Goal: Task Accomplishment & Management: Use online tool/utility

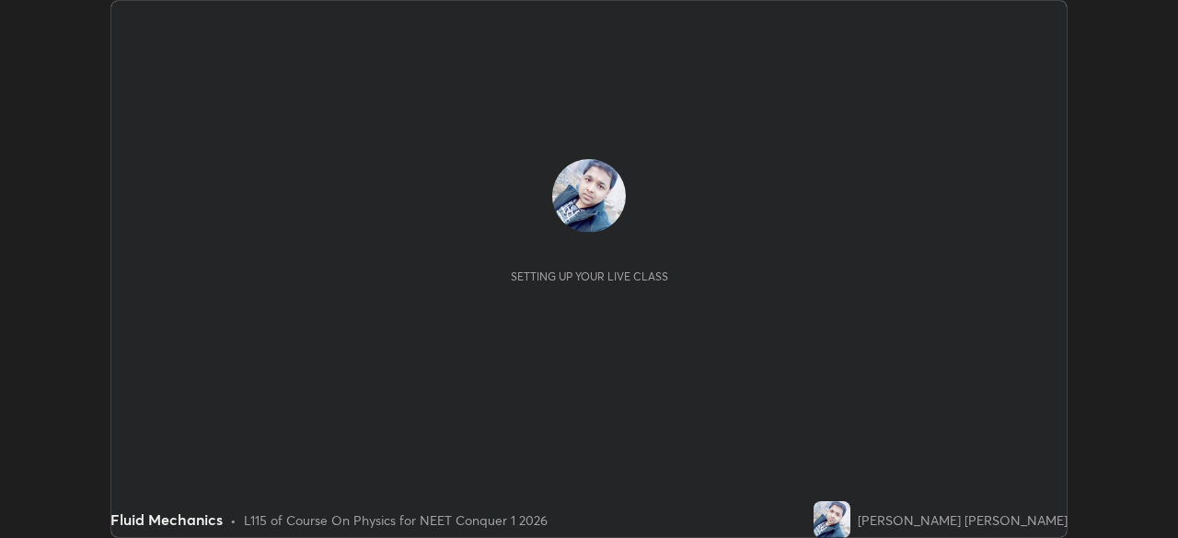
scroll to position [538, 1178]
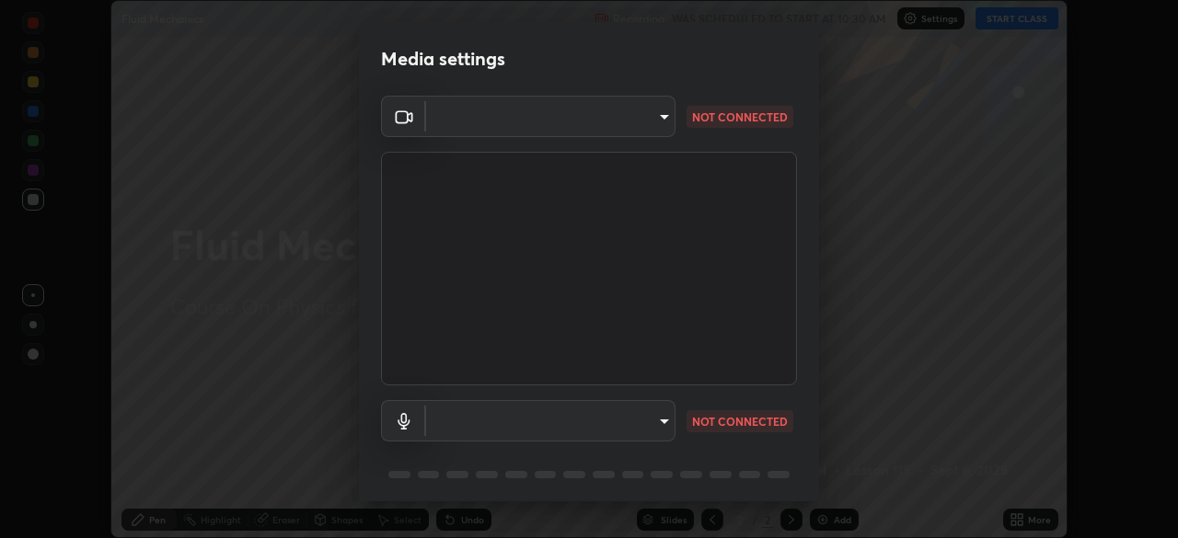
click at [572, 423] on body "Erase all Fluid Mechanics Recording WAS SCHEDULED TO START AT 10:30 AM Settings…" at bounding box center [589, 269] width 1178 height 538
type input "94041621d18cc9dd34390ff77fa3d0b0b860356df96153333a0061212b2b3e48"
type input "communications"
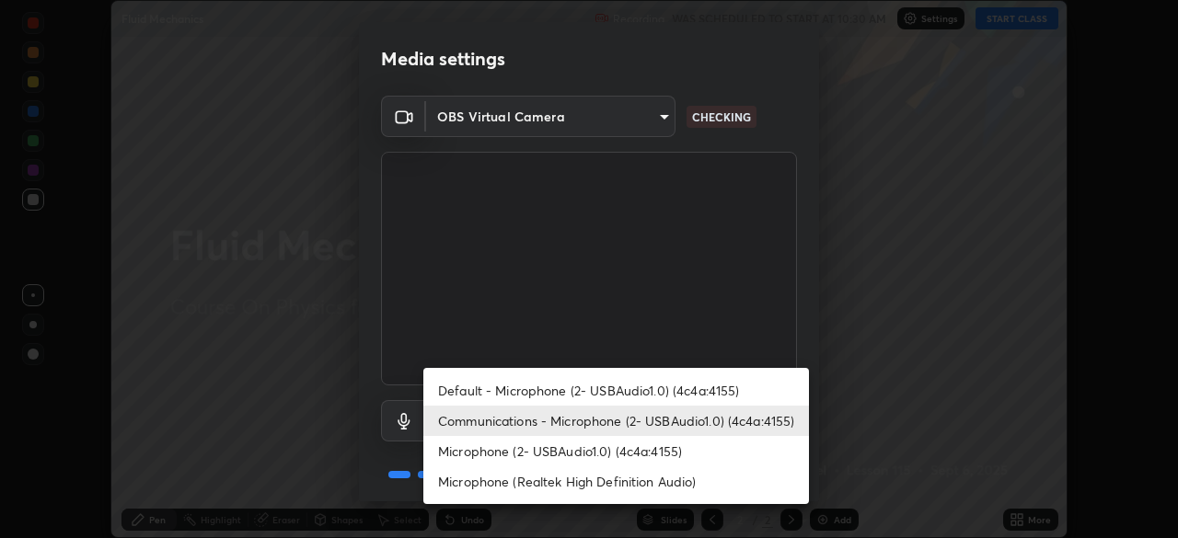
click at [513, 423] on li "Communications - Microphone (2- USBAudio1.0) (4c4a:4155)" at bounding box center [616, 421] width 386 height 30
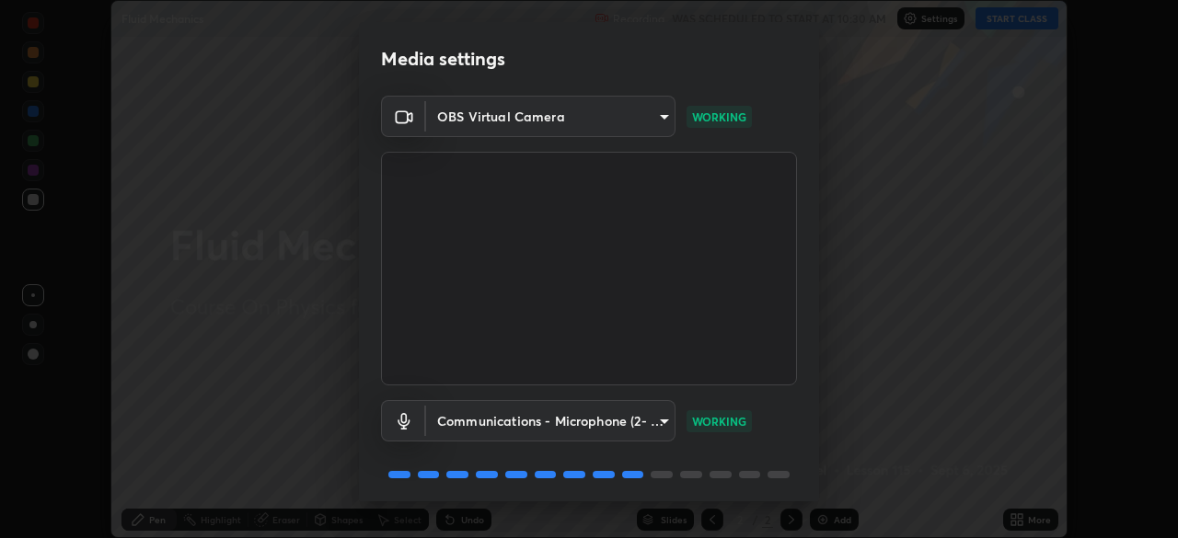
scroll to position [65, 0]
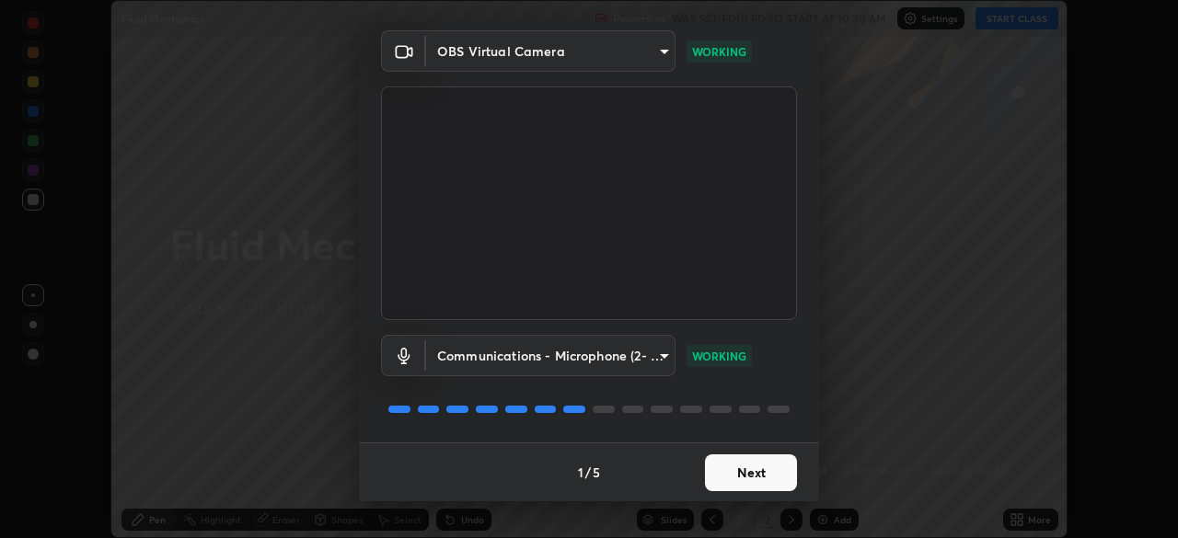
click at [736, 473] on button "Next" at bounding box center [751, 473] width 92 height 37
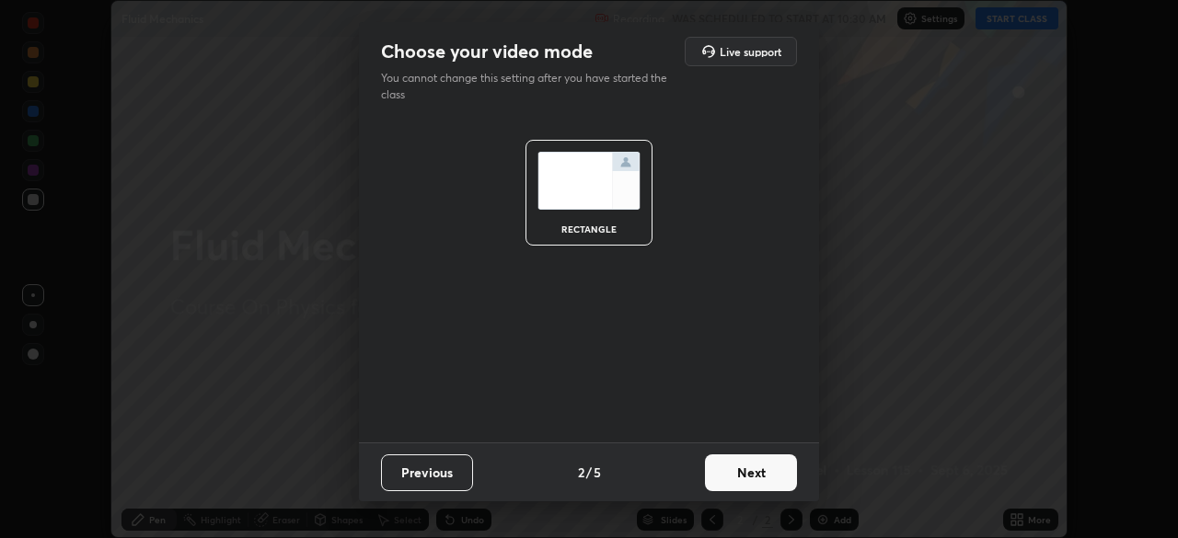
scroll to position [0, 0]
click at [737, 474] on button "Next" at bounding box center [751, 473] width 92 height 37
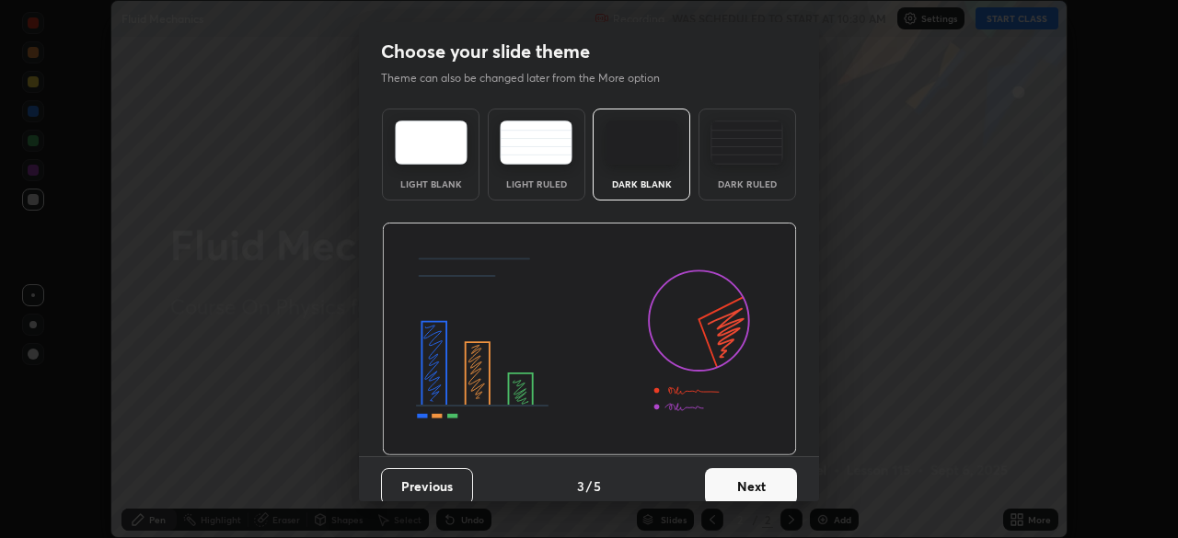
click at [739, 475] on button "Next" at bounding box center [751, 486] width 92 height 37
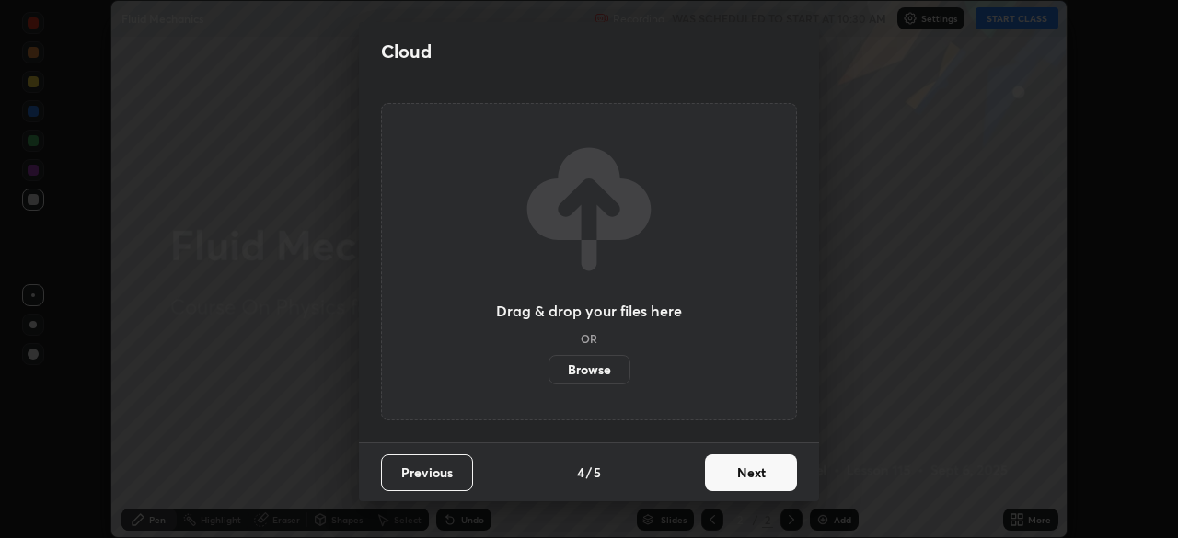
click at [743, 488] on button "Next" at bounding box center [751, 473] width 92 height 37
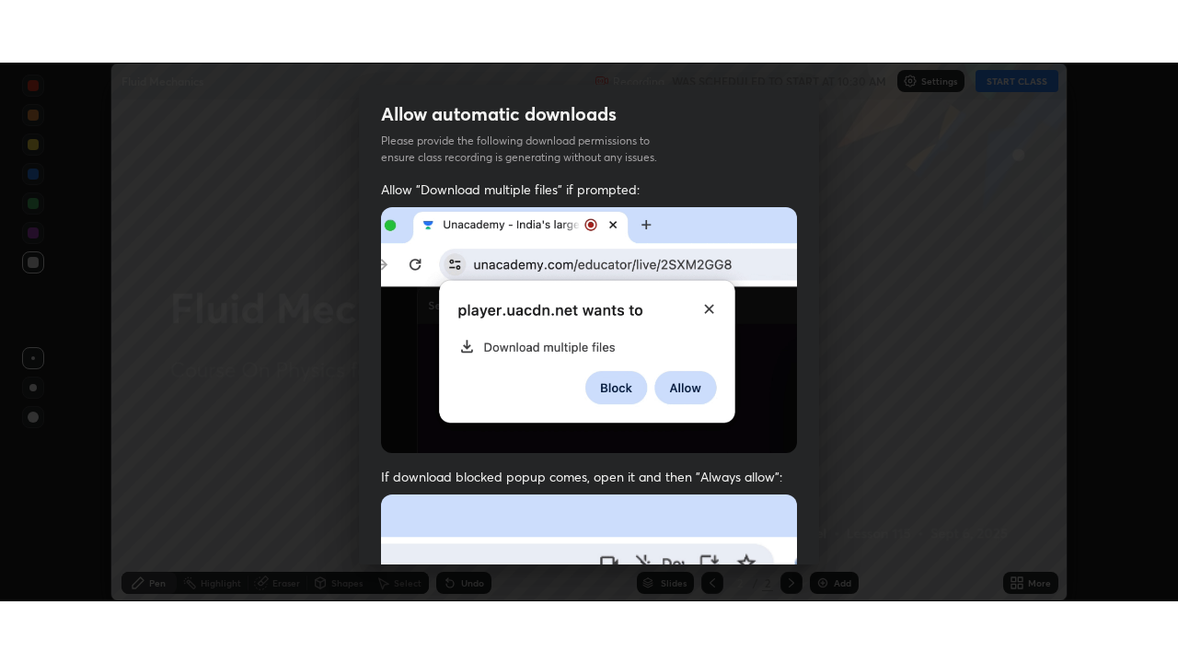
scroll to position [441, 0]
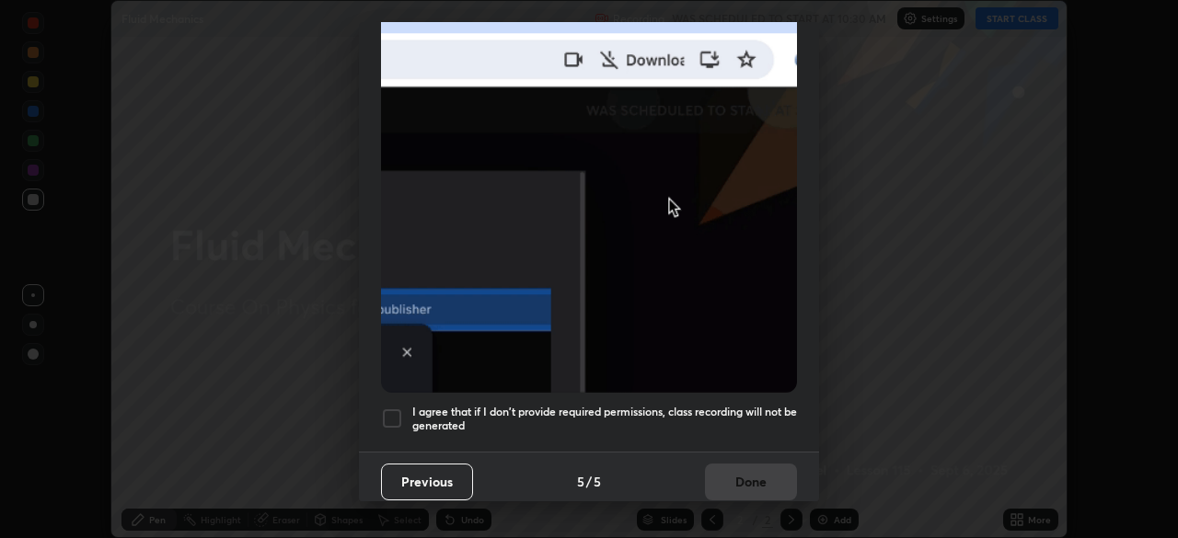
click at [399, 408] on div at bounding box center [392, 419] width 22 height 22
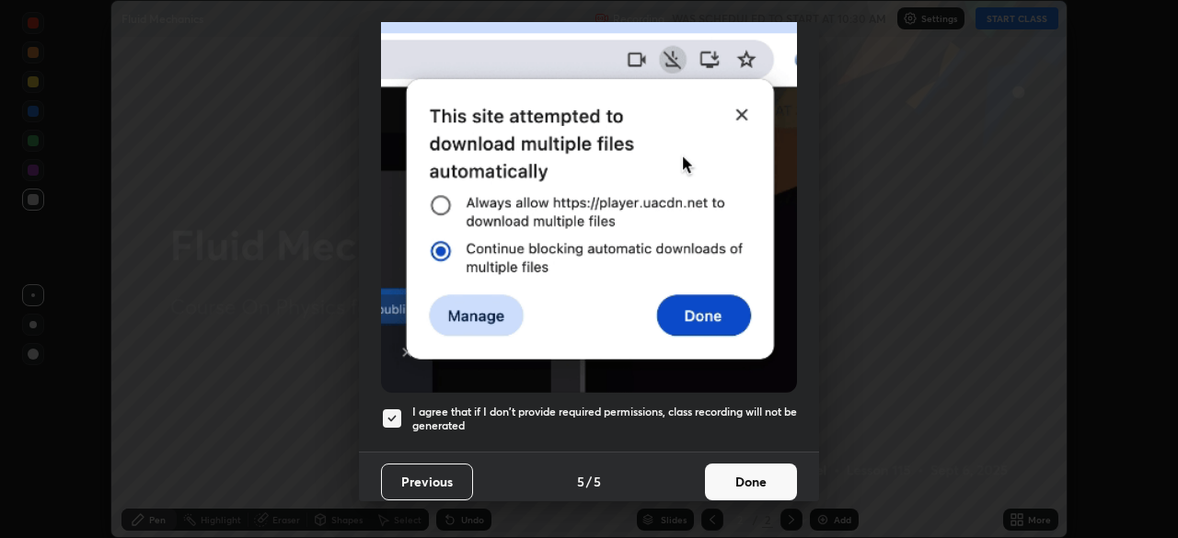
click at [750, 483] on button "Done" at bounding box center [751, 482] width 92 height 37
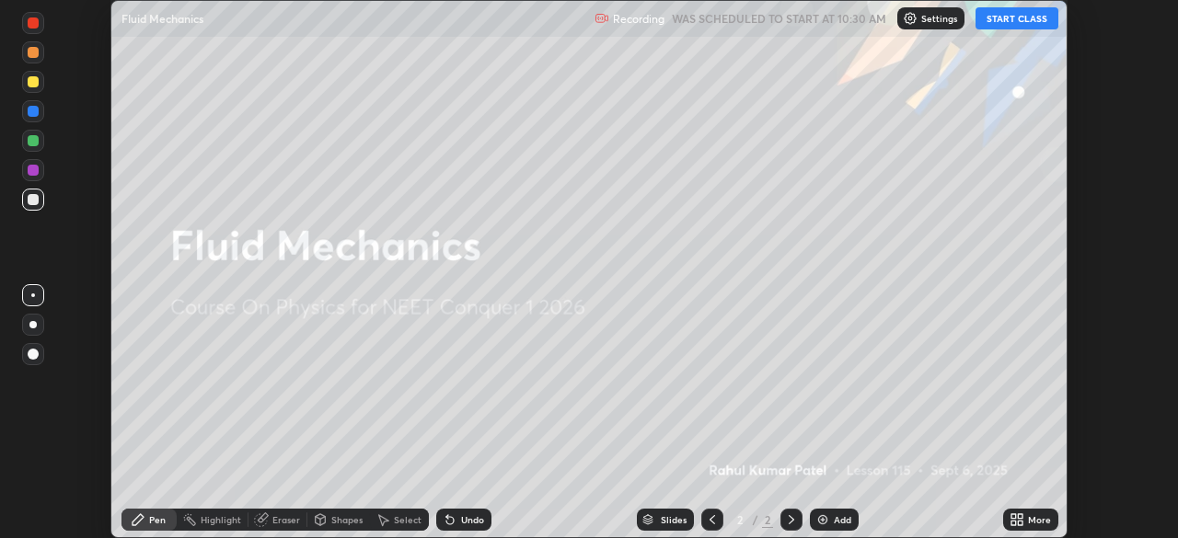
click at [1012, 15] on button "START CLASS" at bounding box center [1016, 18] width 83 height 22
click at [1036, 518] on div "More" at bounding box center [1039, 519] width 23 height 9
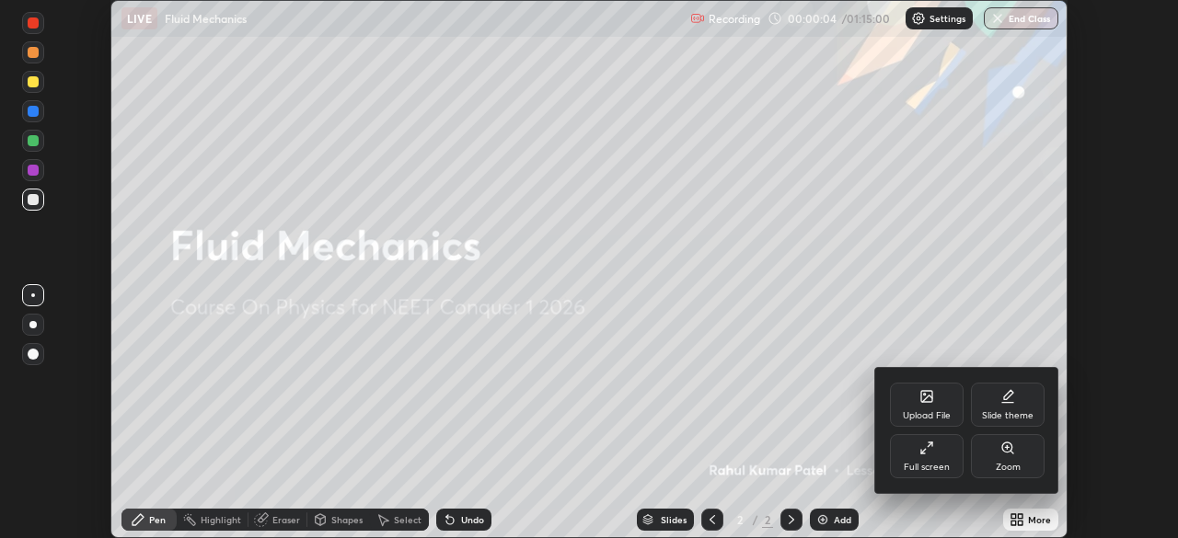
click at [939, 459] on div "Full screen" at bounding box center [927, 456] width 74 height 44
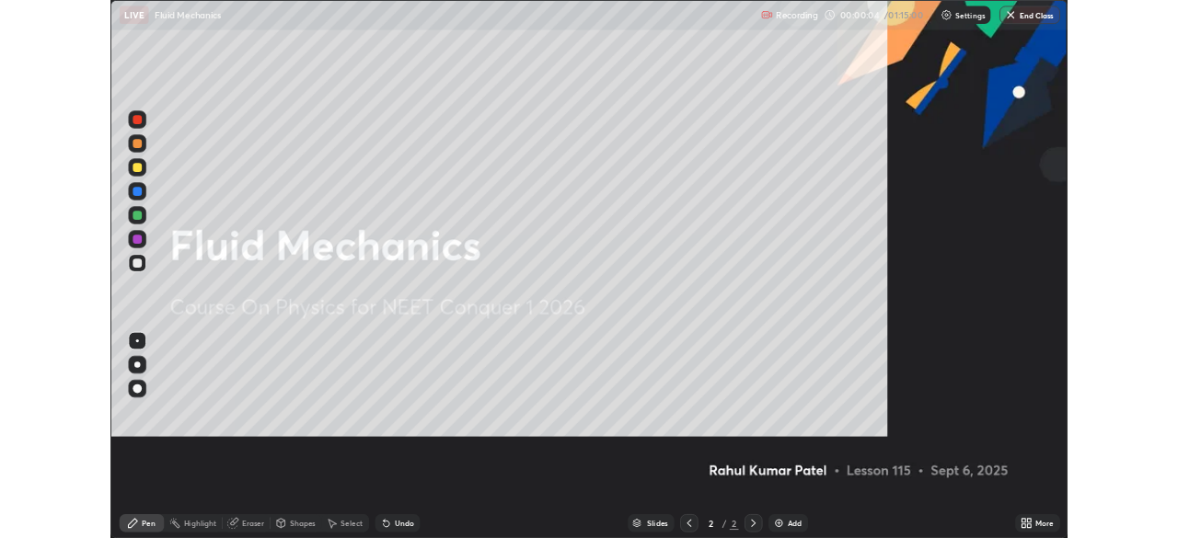
scroll to position [663, 1178]
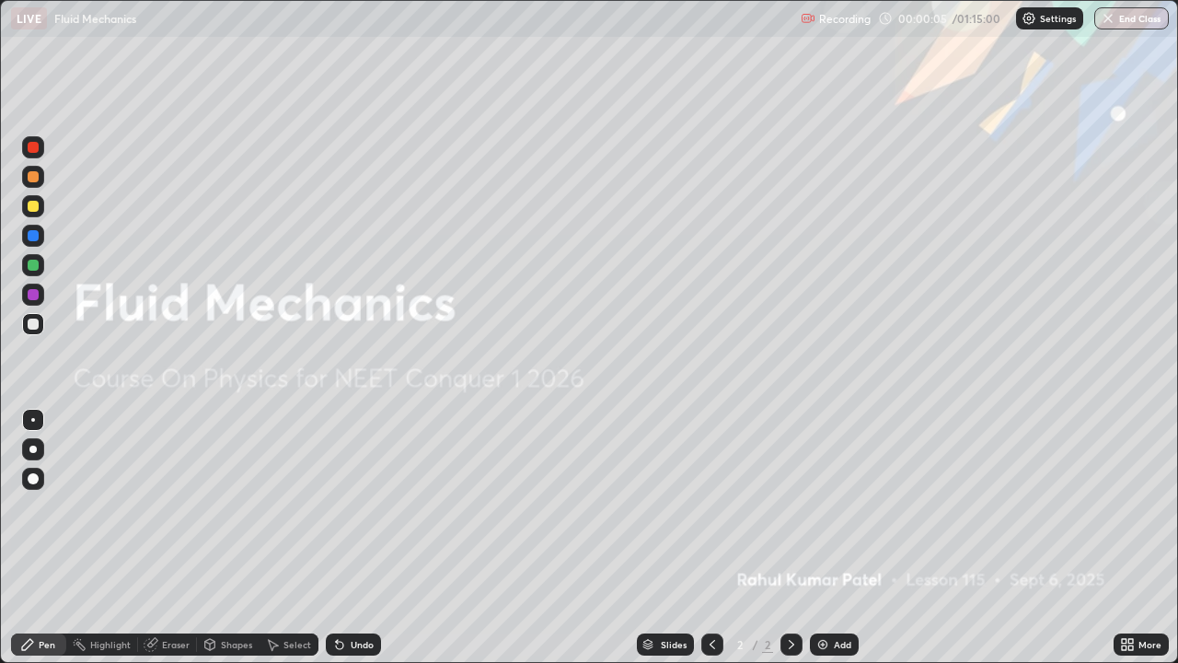
click at [846, 537] on div "Add" at bounding box center [842, 644] width 17 height 9
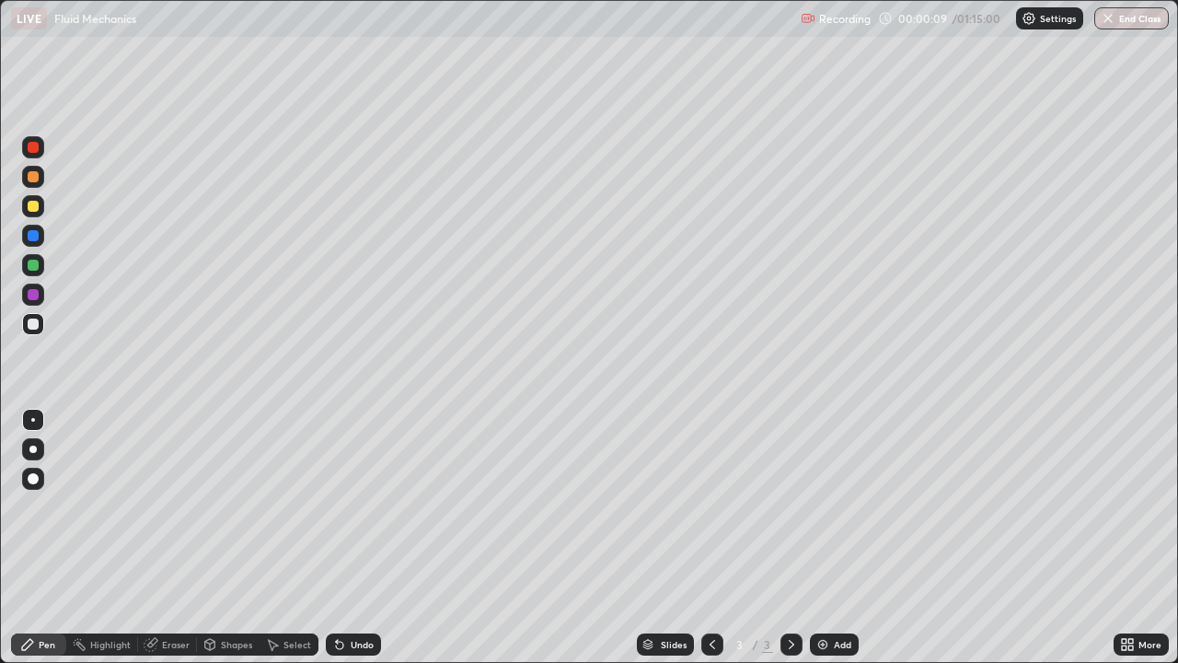
click at [38, 146] on div at bounding box center [33, 147] width 11 height 11
click at [834, 537] on div "Add" at bounding box center [842, 644] width 17 height 9
click at [31, 172] on div at bounding box center [33, 176] width 11 height 11
click at [36, 209] on div at bounding box center [33, 206] width 11 height 11
click at [351, 537] on div "Undo" at bounding box center [362, 644] width 23 height 9
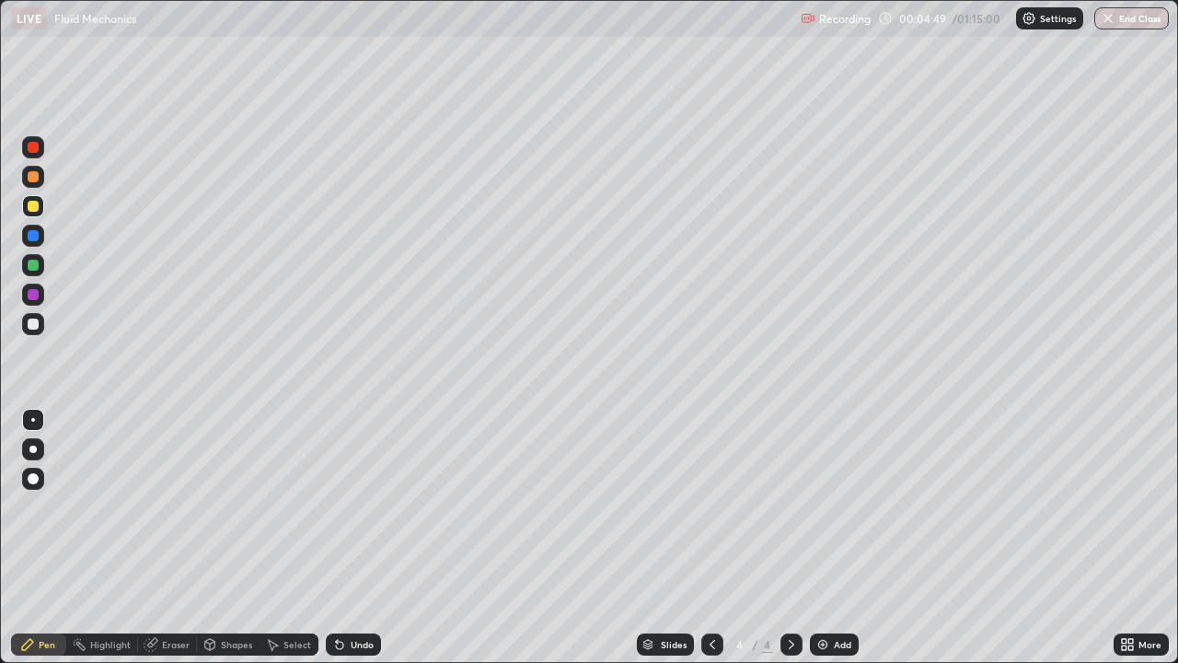
click at [355, 537] on div "Undo" at bounding box center [353, 644] width 55 height 22
click at [37, 178] on div at bounding box center [33, 176] width 11 height 11
click at [33, 205] on div at bounding box center [33, 206] width 11 height 11
click at [37, 177] on div at bounding box center [33, 176] width 11 height 11
click at [33, 207] on div at bounding box center [33, 206] width 11 height 11
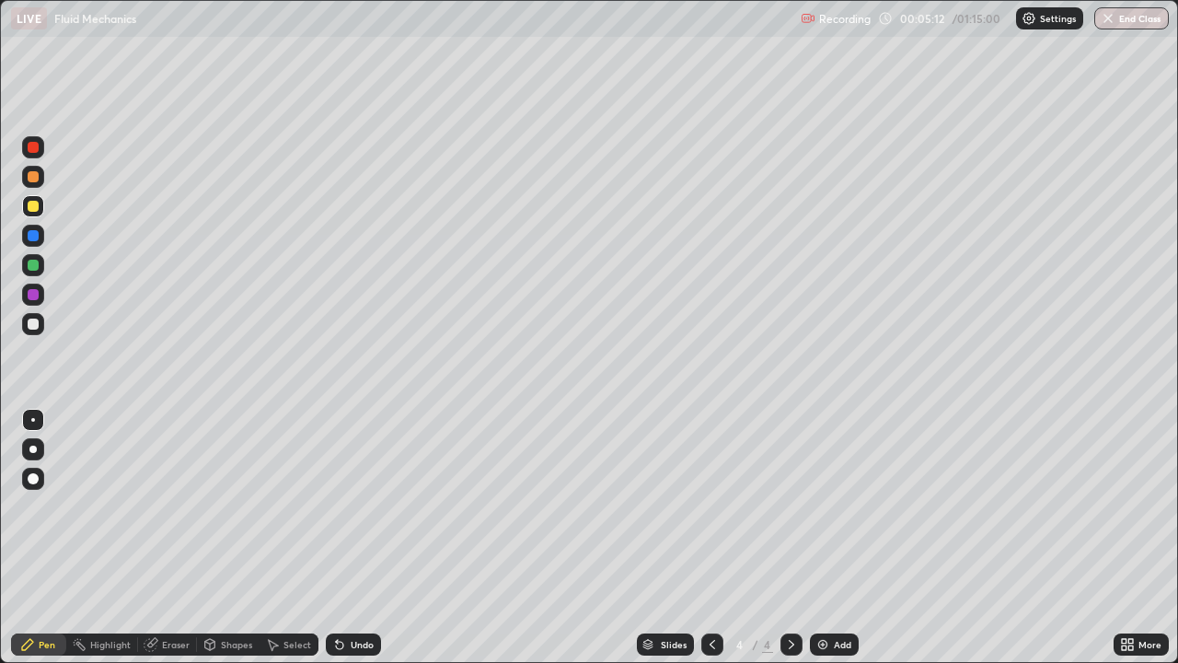
click at [175, 537] on div "Eraser" at bounding box center [176, 644] width 28 height 9
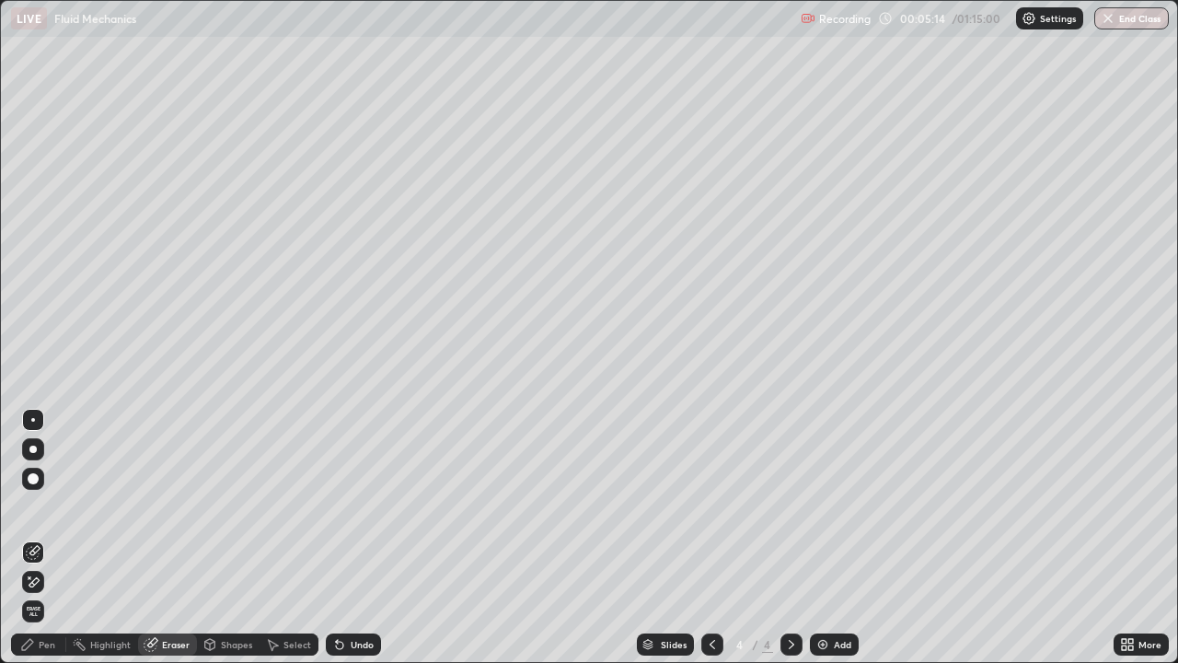
click at [52, 537] on div "Pen" at bounding box center [47, 644] width 17 height 9
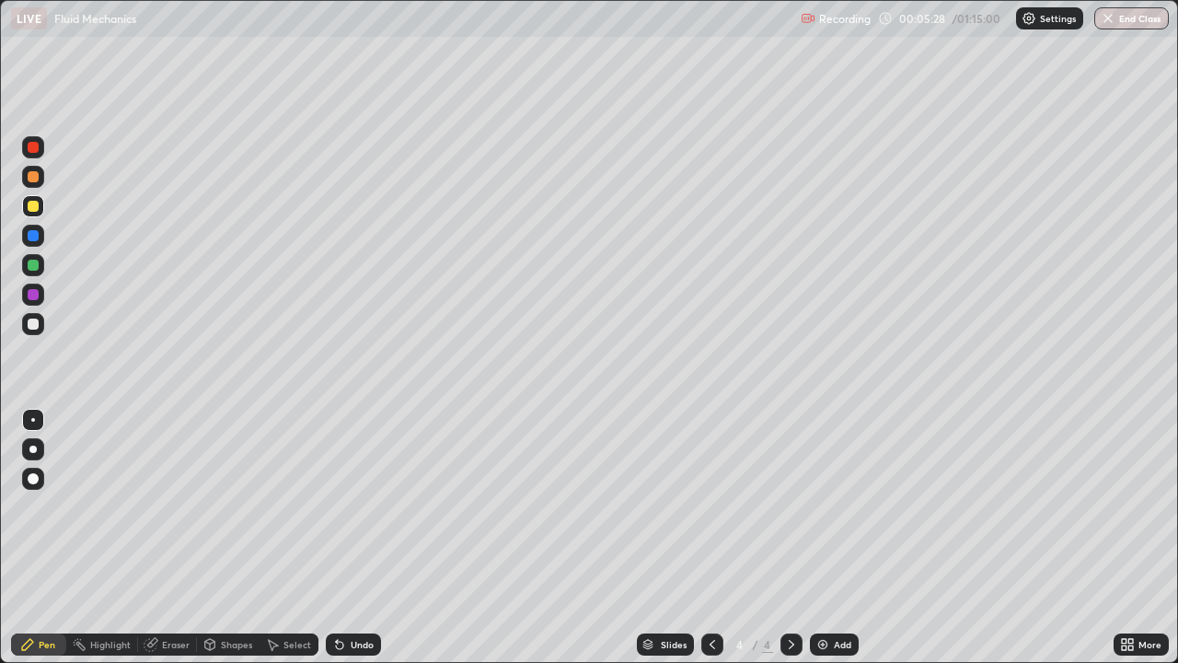
click at [167, 537] on div "Eraser" at bounding box center [176, 644] width 28 height 9
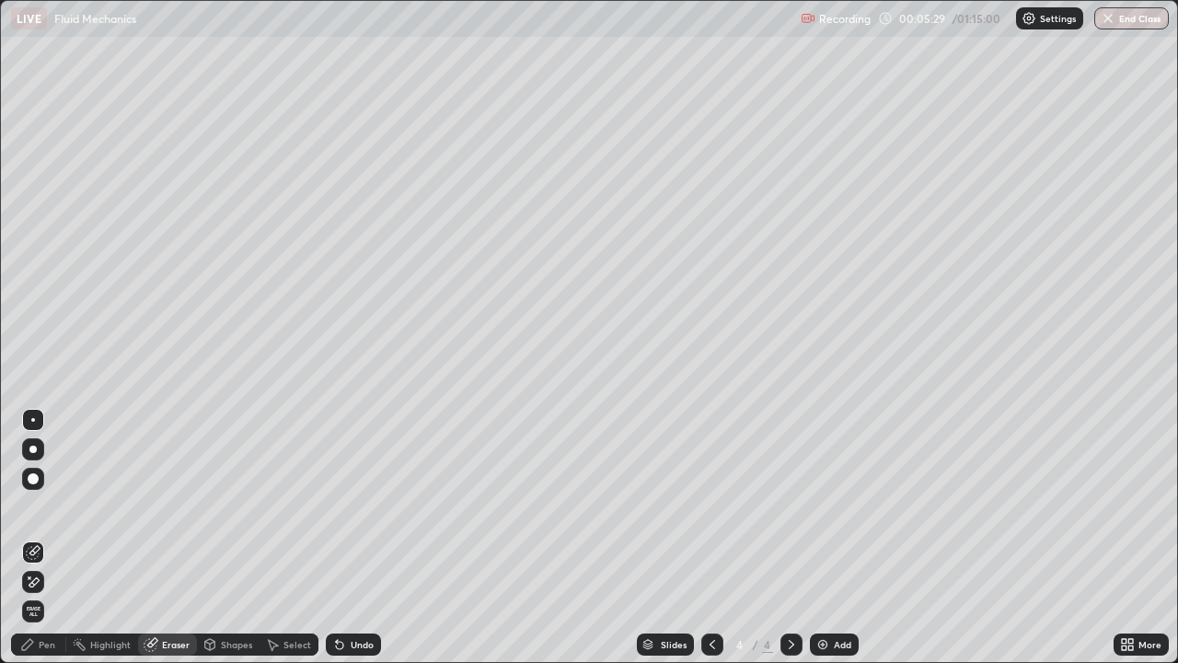
click at [42, 537] on div "Pen" at bounding box center [47, 644] width 17 height 9
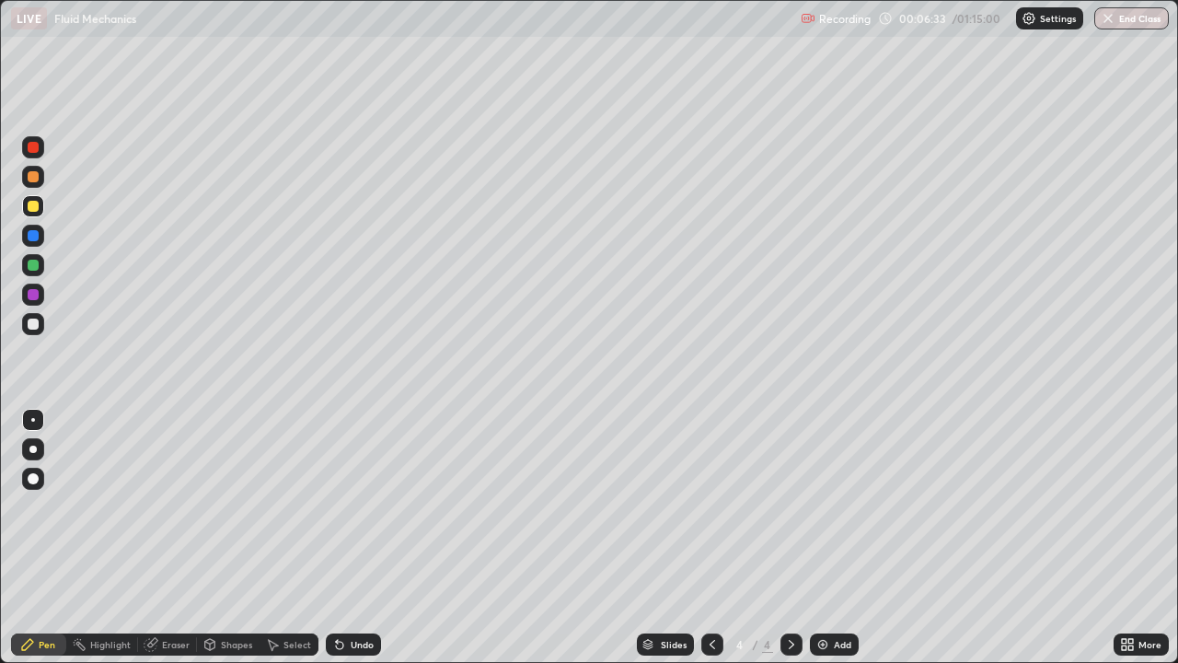
click at [180, 537] on div "Eraser" at bounding box center [176, 644] width 28 height 9
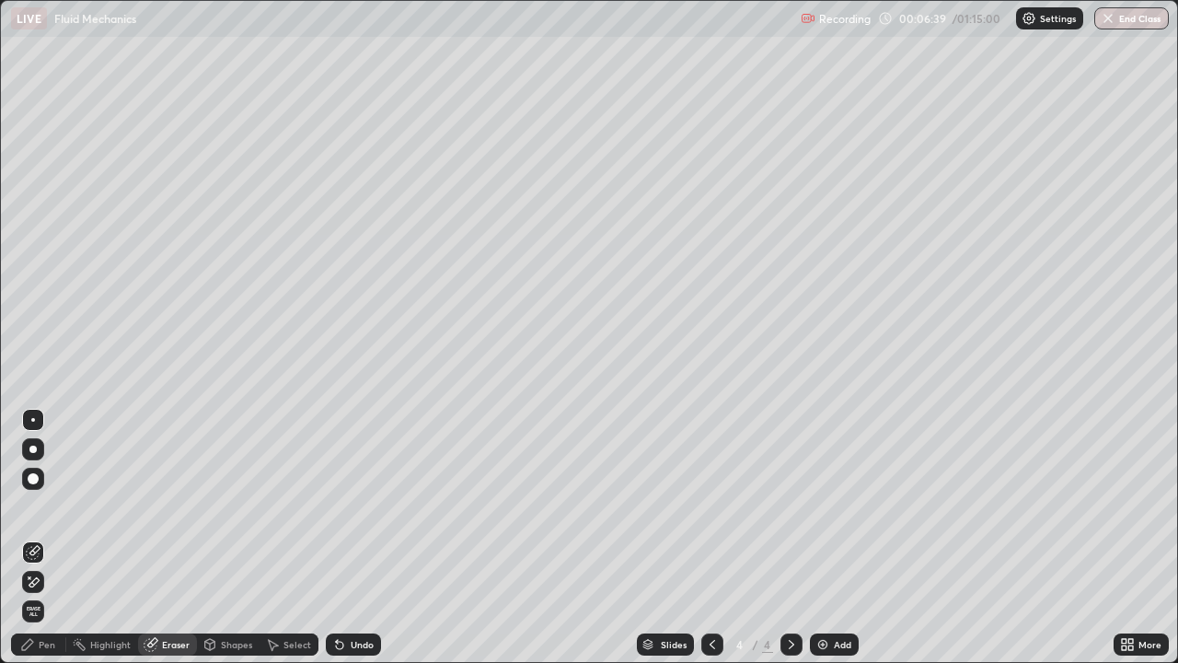
click at [47, 537] on div "Pen" at bounding box center [47, 644] width 17 height 9
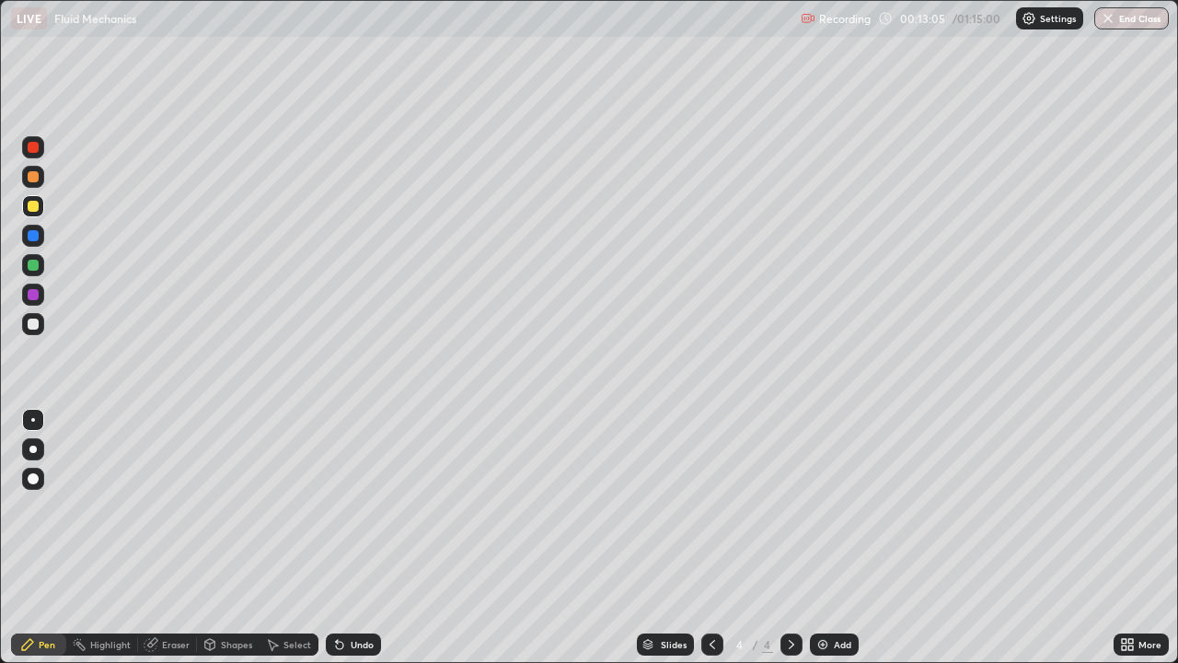
click at [351, 537] on div "Undo" at bounding box center [362, 644] width 23 height 9
click at [355, 537] on div "Undo" at bounding box center [362, 644] width 23 height 9
click at [347, 537] on div "Undo" at bounding box center [353, 644] width 55 height 22
click at [342, 537] on icon at bounding box center [339, 644] width 15 height 15
click at [33, 270] on div at bounding box center [33, 264] width 11 height 11
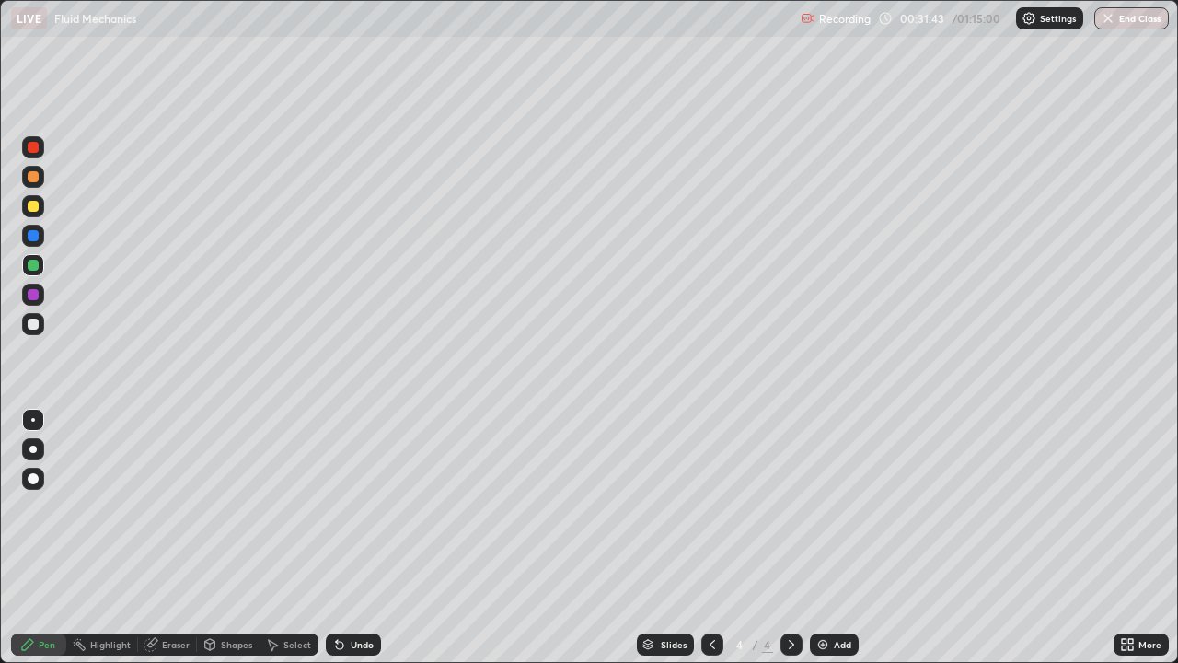
click at [830, 537] on div "Add" at bounding box center [834, 644] width 49 height 22
click at [37, 178] on div at bounding box center [33, 176] width 11 height 11
click at [37, 324] on div at bounding box center [33, 323] width 11 height 11
click at [830, 537] on div "Add" at bounding box center [834, 644] width 49 height 22
click at [35, 150] on div at bounding box center [33, 147] width 11 height 11
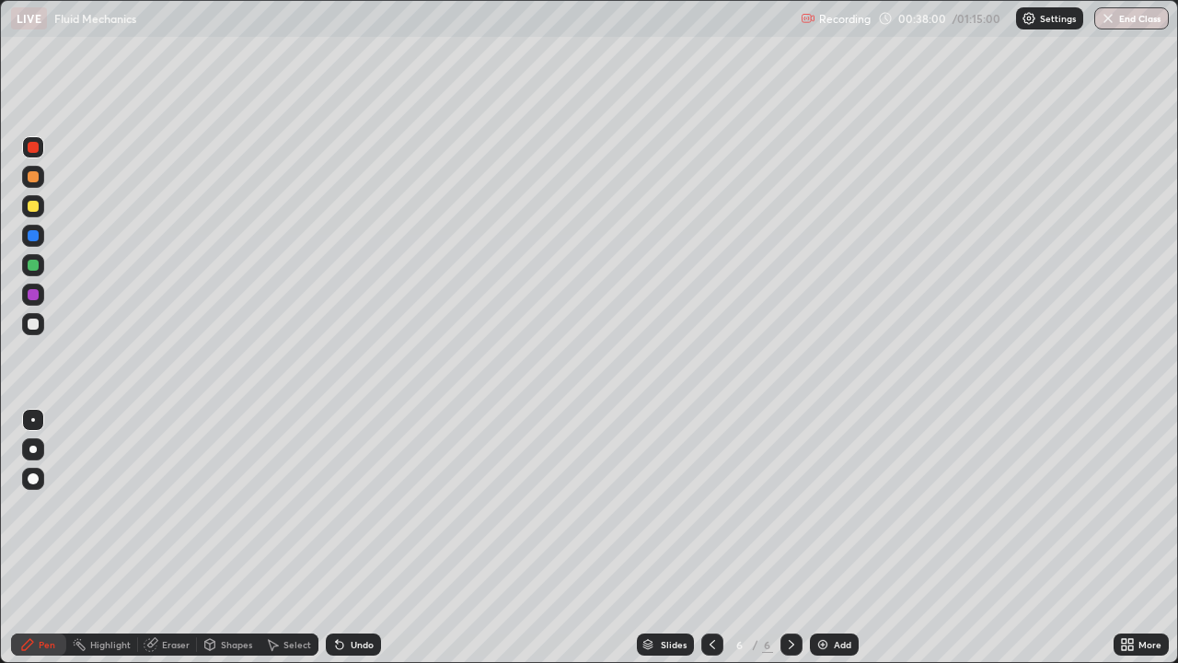
click at [36, 179] on div at bounding box center [33, 176] width 11 height 11
click at [357, 537] on div "Undo" at bounding box center [362, 644] width 23 height 9
click at [35, 322] on div at bounding box center [33, 323] width 11 height 11
click at [177, 537] on div "Eraser" at bounding box center [176, 644] width 28 height 9
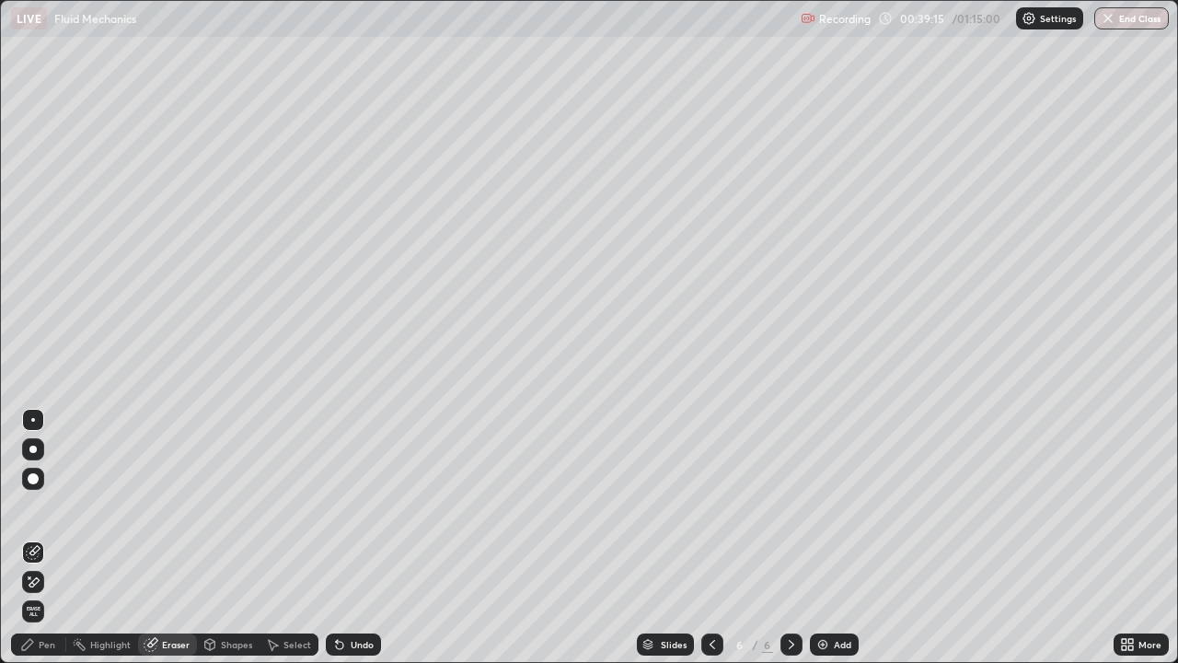
click at [47, 537] on div "Pen" at bounding box center [47, 644] width 17 height 9
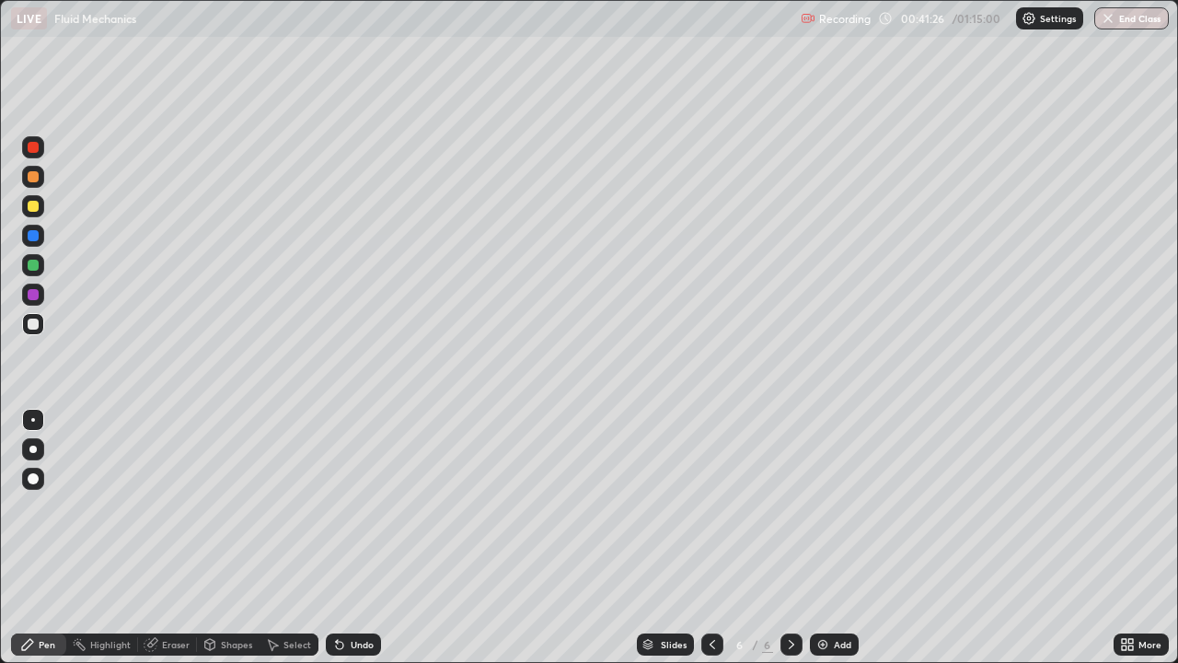
click at [43, 268] on div at bounding box center [33, 265] width 22 height 22
click at [711, 537] on icon at bounding box center [712, 644] width 6 height 9
click at [710, 537] on icon at bounding box center [712, 644] width 6 height 9
click at [711, 537] on icon at bounding box center [712, 644] width 15 height 15
click at [708, 537] on icon at bounding box center [712, 644] width 15 height 15
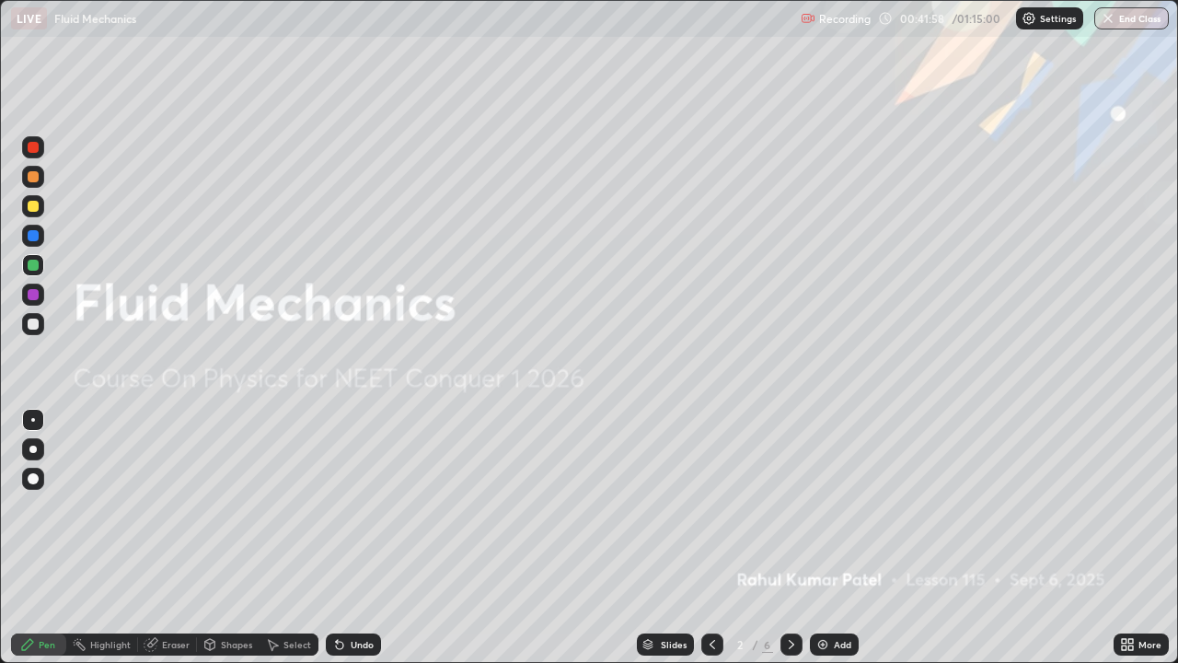
click at [800, 537] on div at bounding box center [791, 644] width 22 height 37
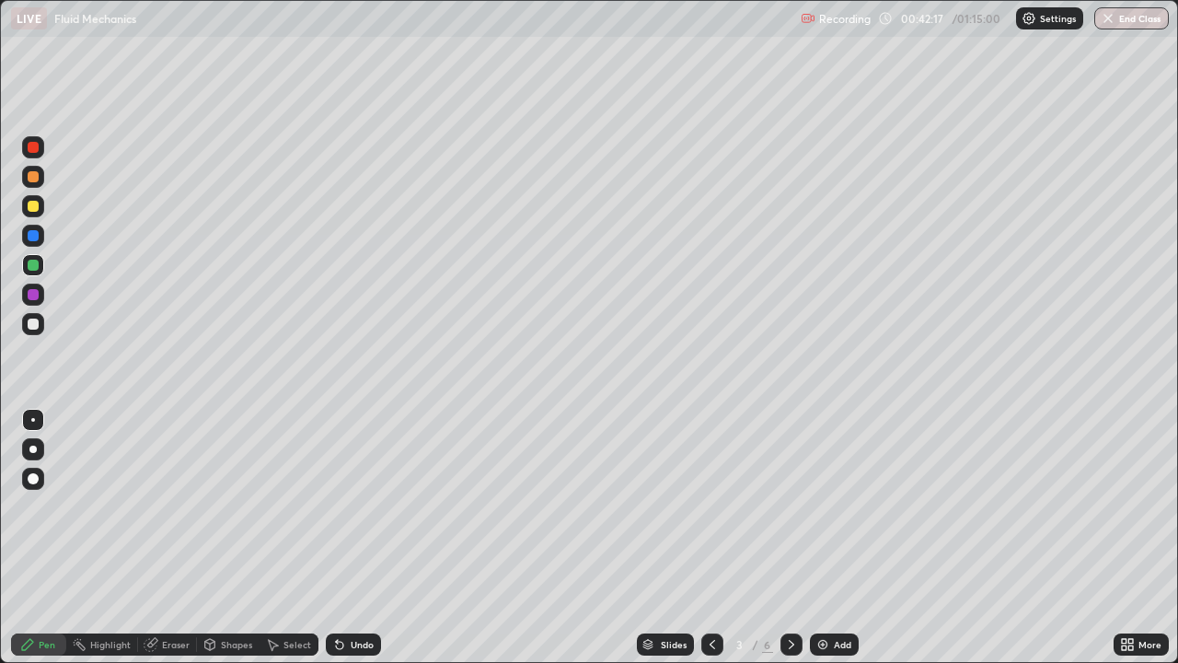
click at [789, 537] on icon at bounding box center [791, 644] width 15 height 15
click at [713, 537] on div at bounding box center [712, 644] width 22 height 22
click at [789, 537] on icon at bounding box center [791, 644] width 15 height 15
click at [790, 537] on icon at bounding box center [791, 644] width 15 height 15
click at [789, 537] on icon at bounding box center [791, 644] width 15 height 15
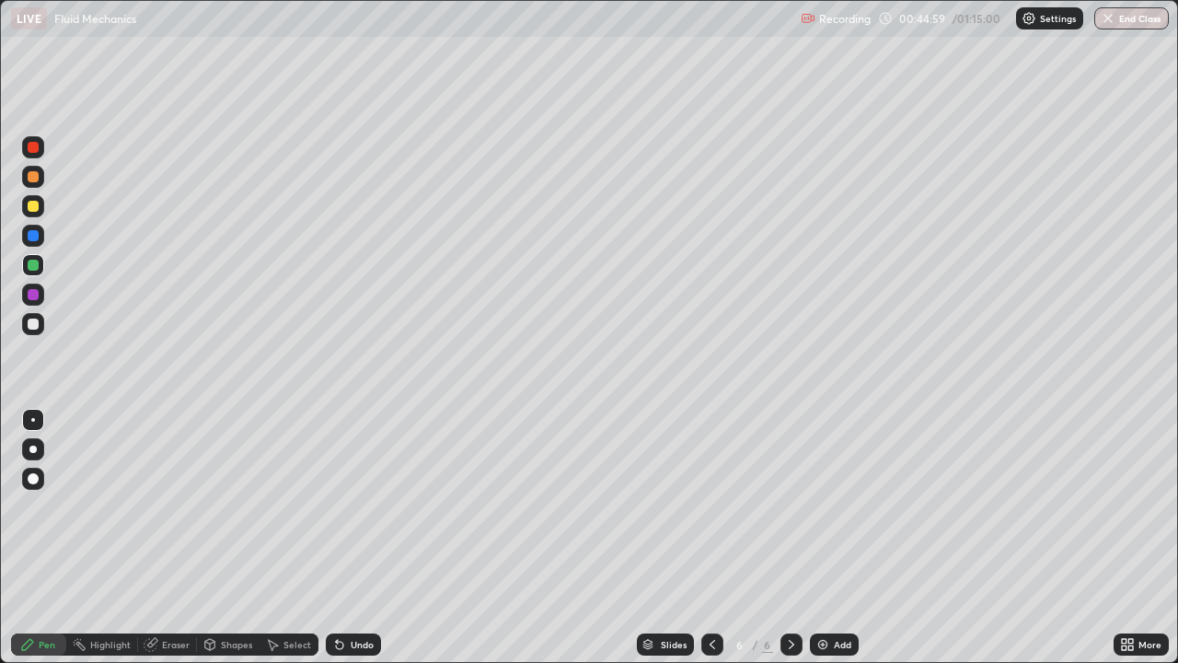
click at [828, 537] on div "Add" at bounding box center [834, 644] width 49 height 22
click at [35, 147] on div at bounding box center [33, 147] width 11 height 11
click at [29, 176] on div at bounding box center [33, 176] width 11 height 11
click at [831, 537] on div "Add" at bounding box center [834, 644] width 49 height 22
click at [38, 263] on div at bounding box center [33, 264] width 11 height 11
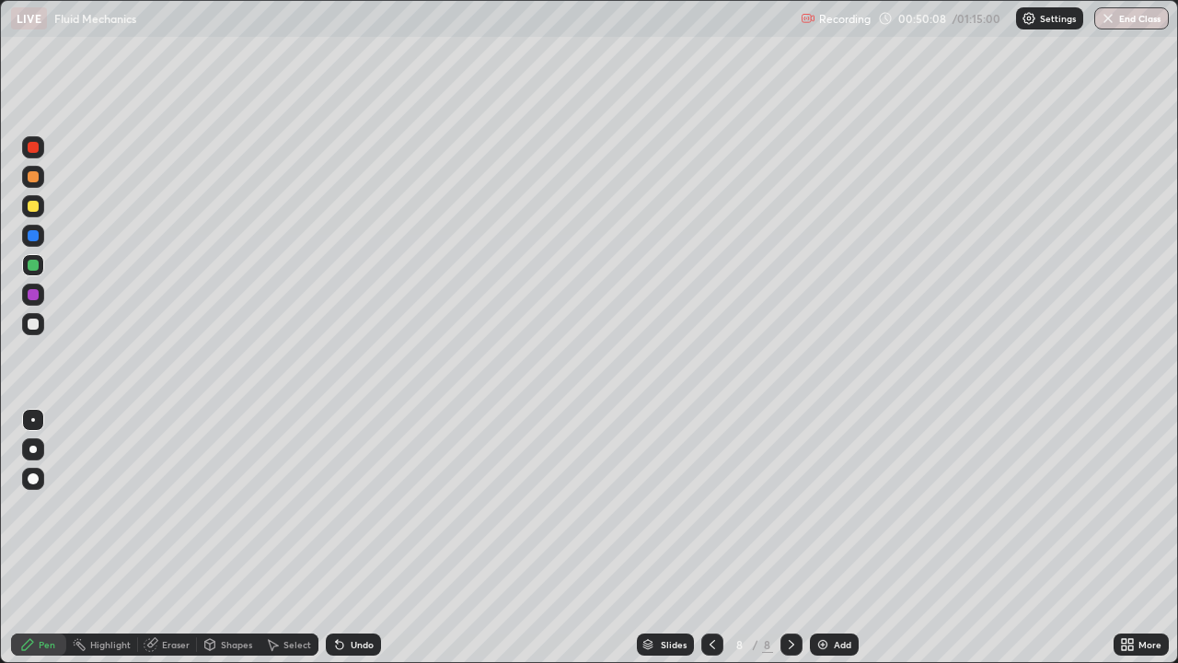
click at [34, 209] on div at bounding box center [33, 206] width 11 height 11
click at [835, 537] on div "Add" at bounding box center [842, 644] width 17 height 9
click at [36, 177] on div at bounding box center [33, 176] width 11 height 11
click at [710, 537] on icon at bounding box center [712, 644] width 15 height 15
click at [789, 537] on icon at bounding box center [791, 644] width 15 height 15
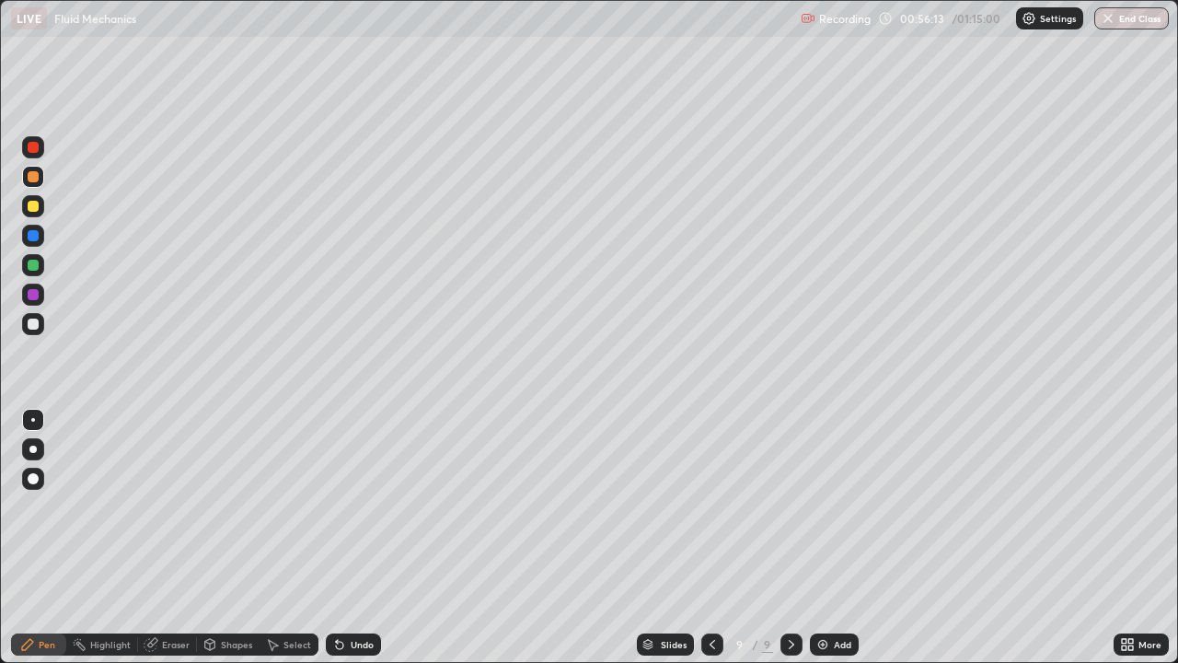
click at [720, 537] on div at bounding box center [712, 644] width 22 height 22
click at [789, 537] on icon at bounding box center [791, 644] width 15 height 15
click at [344, 537] on icon at bounding box center [339, 644] width 15 height 15
click at [345, 537] on div "Undo" at bounding box center [353, 644] width 55 height 22
click at [834, 537] on div "Add" at bounding box center [842, 644] width 17 height 9
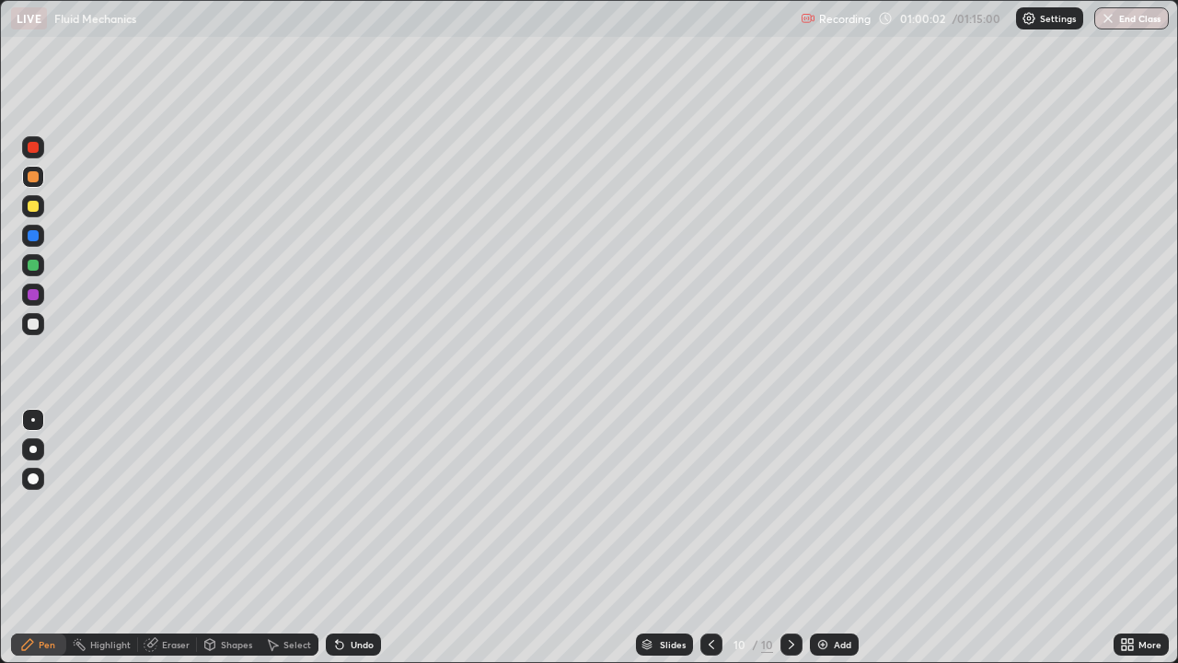
click at [37, 207] on div at bounding box center [33, 206] width 11 height 11
click at [35, 322] on div at bounding box center [33, 323] width 11 height 11
click at [1121, 23] on button "End Class" at bounding box center [1131, 18] width 75 height 22
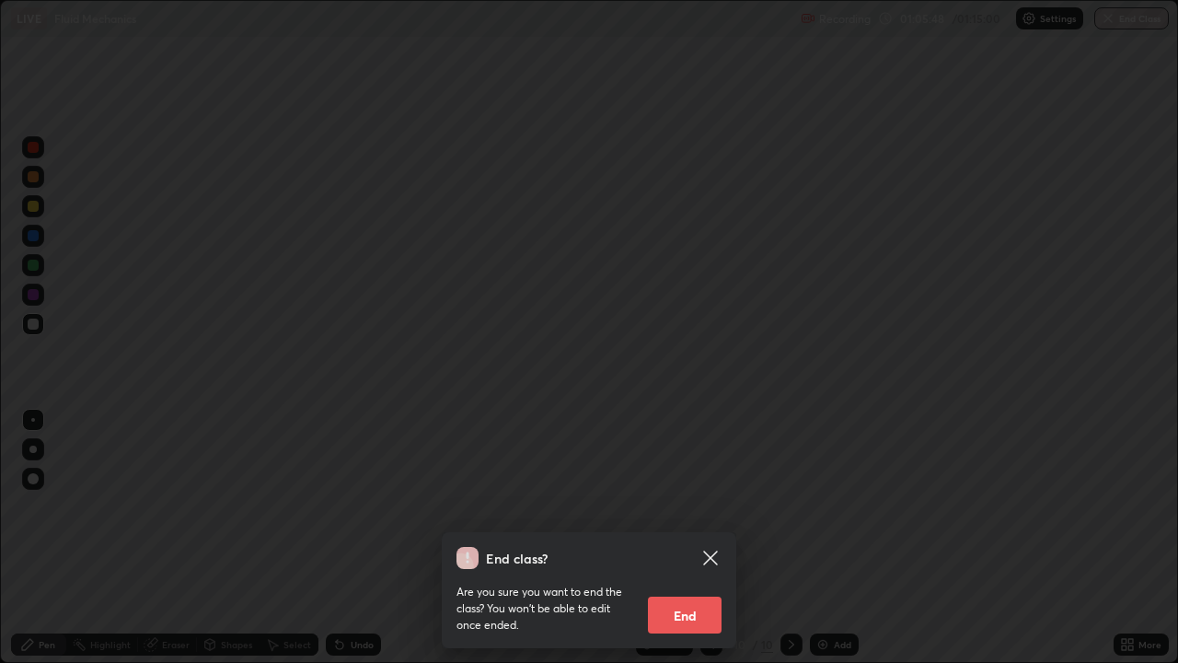
click at [691, 537] on button "End" at bounding box center [685, 614] width 74 height 37
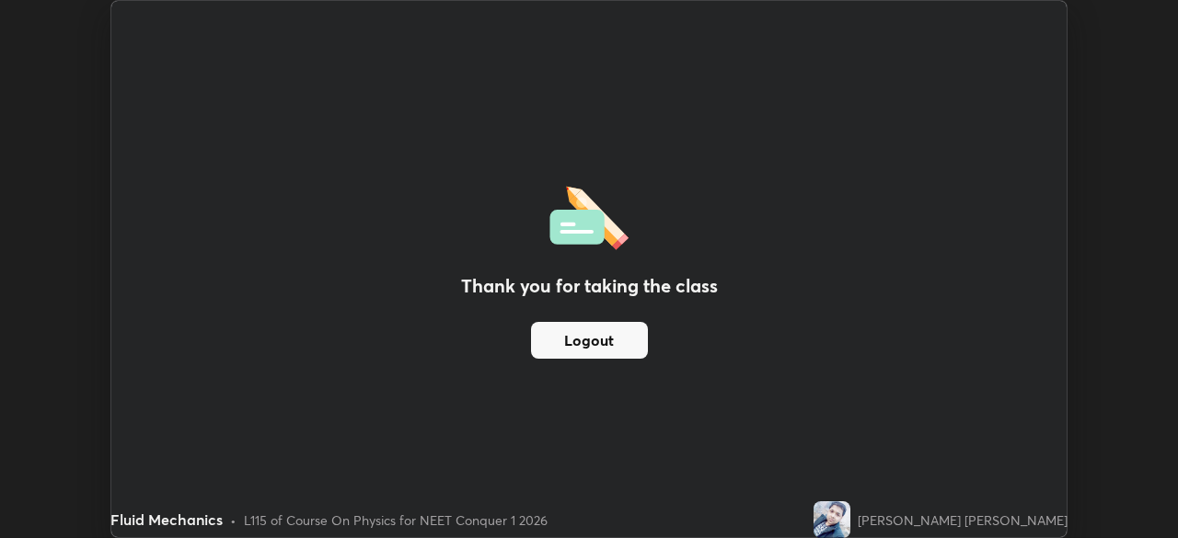
scroll to position [91477, 90838]
